Goal: Book appointment/travel/reservation

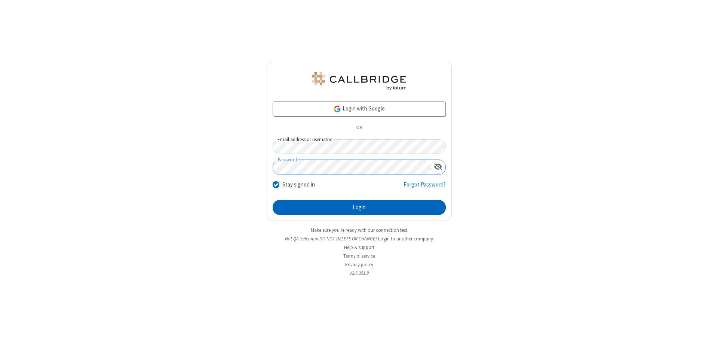
click at [359, 207] on button "Login" at bounding box center [359, 207] width 173 height 15
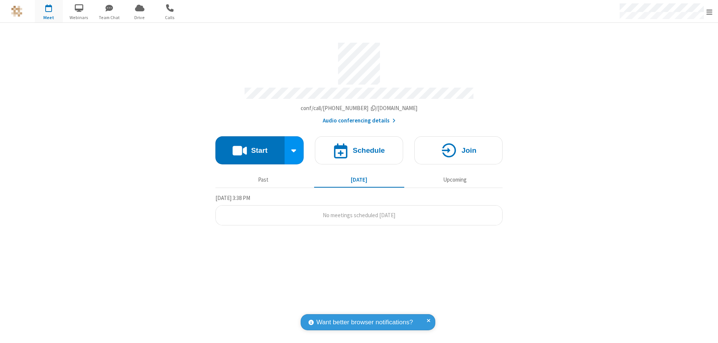
click at [709, 12] on span "Open menu" at bounding box center [709, 11] width 6 height 7
click at [49, 11] on span "button" at bounding box center [49, 7] width 28 height 13
click at [359, 147] on h4 "Schedule" at bounding box center [369, 150] width 32 height 7
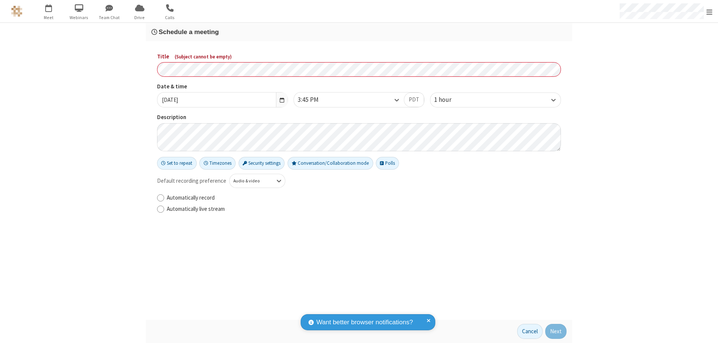
click at [359, 32] on h3 "Schedule a meeting" at bounding box center [358, 31] width 415 height 7
